Goal: Task Accomplishment & Management: Use online tool/utility

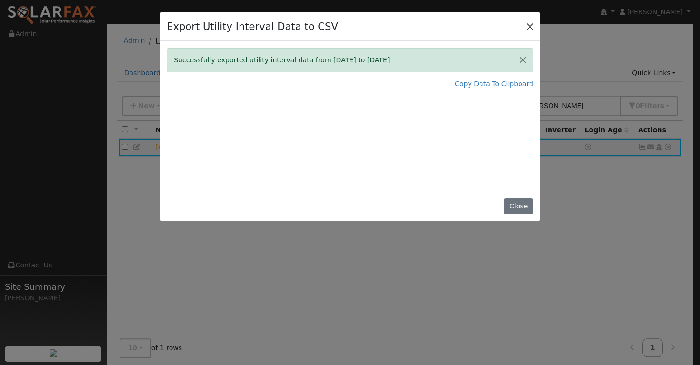
click at [534, 26] on button "Close" at bounding box center [530, 26] width 13 height 13
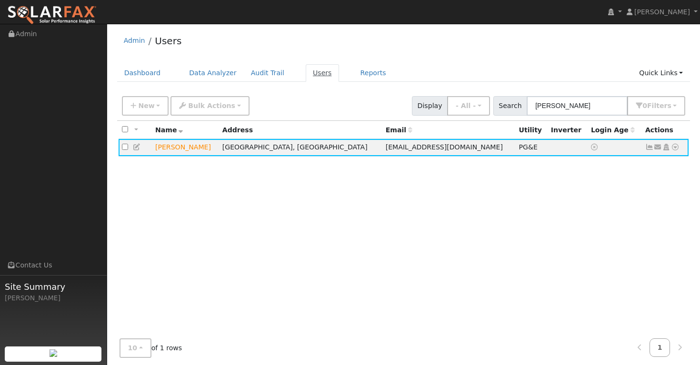
click at [309, 70] on link "Users" at bounding box center [322, 73] width 33 height 18
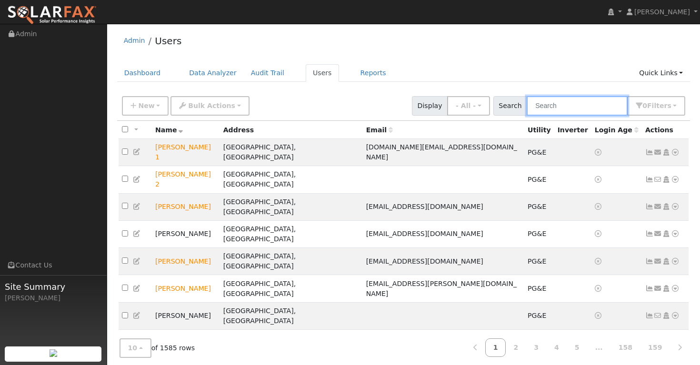
click at [551, 104] on input "text" at bounding box center [577, 106] width 101 height 20
paste input "Walidah Burrell"
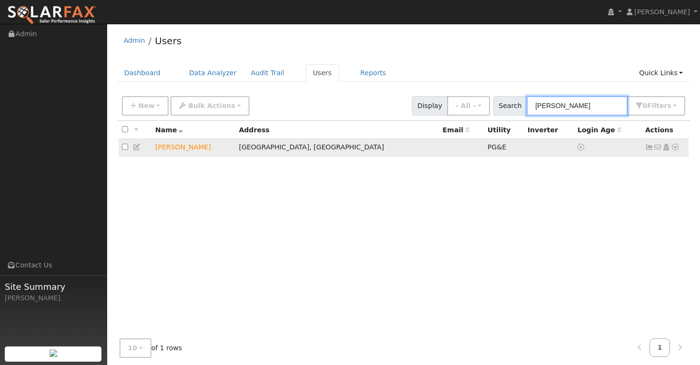
type input "Walidah Burrell"
click at [677, 149] on icon at bounding box center [675, 147] width 9 height 7
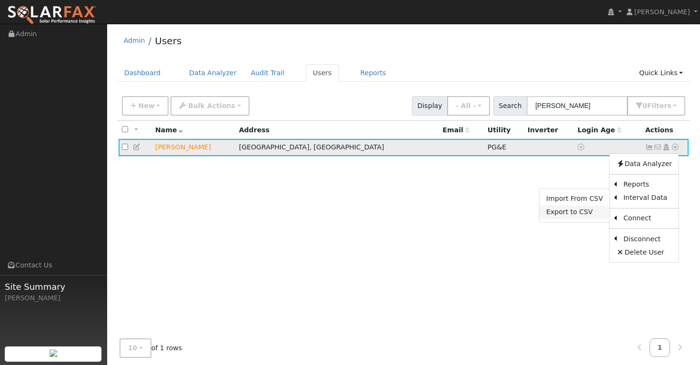
click at [585, 213] on link "Export to CSV" at bounding box center [575, 212] width 70 height 13
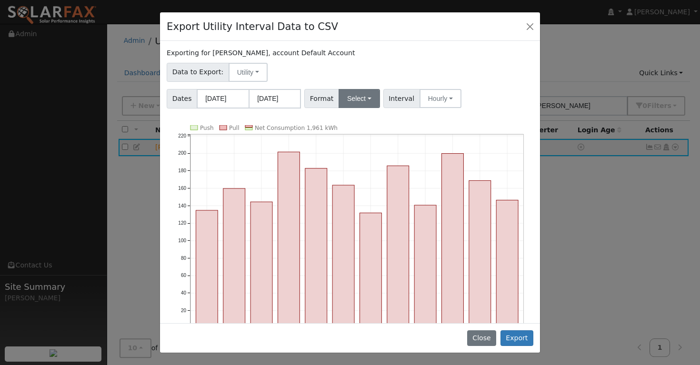
click at [370, 96] on button "Select" at bounding box center [359, 98] width 41 height 19
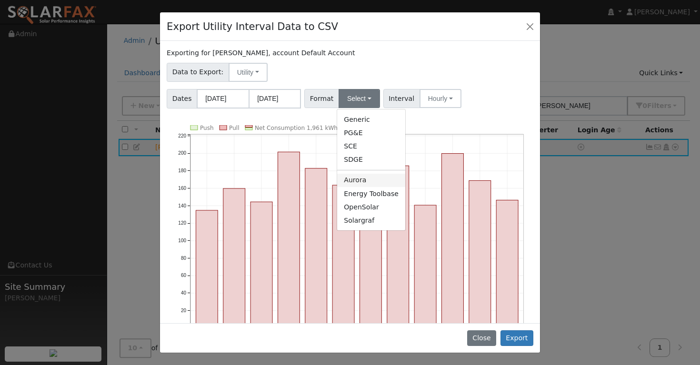
click at [361, 180] on link "Aurora" at bounding box center [371, 180] width 68 height 13
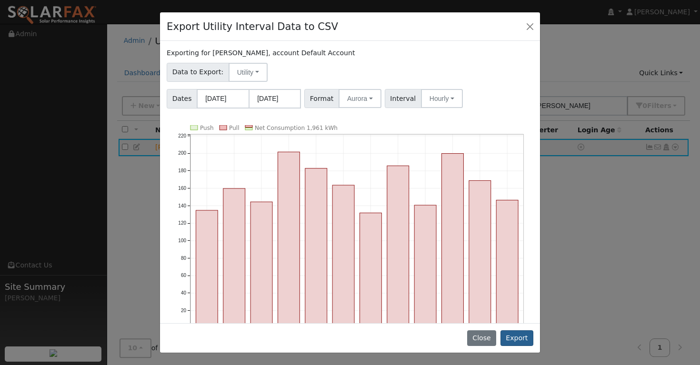
click at [519, 335] on button "Export" at bounding box center [517, 339] width 33 height 16
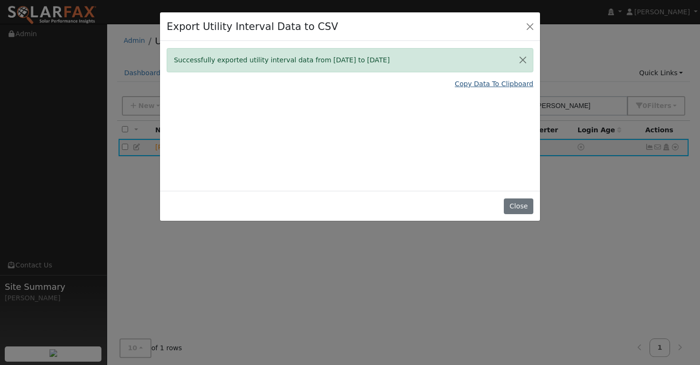
click at [495, 85] on link "Copy Data To Clipboard" at bounding box center [494, 84] width 79 height 10
